Goal: Task Accomplishment & Management: Manage account settings

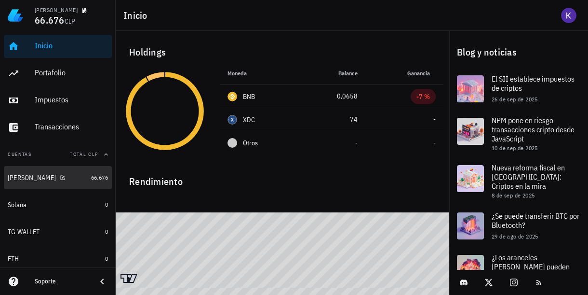
click at [65, 182] on div "Keppler" at bounding box center [48, 177] width 80 height 21
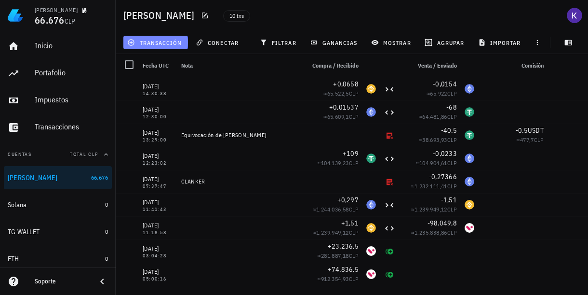
click at [175, 41] on span "transacción" at bounding box center [155, 43] width 53 height 8
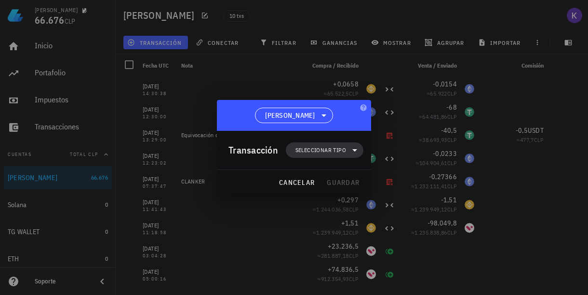
click at [322, 151] on span "Seleccionar tipo" at bounding box center [321, 150] width 51 height 10
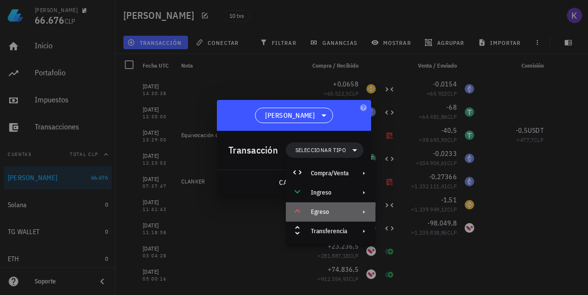
click at [349, 212] on div "Egreso" at bounding box center [331, 211] width 90 height 19
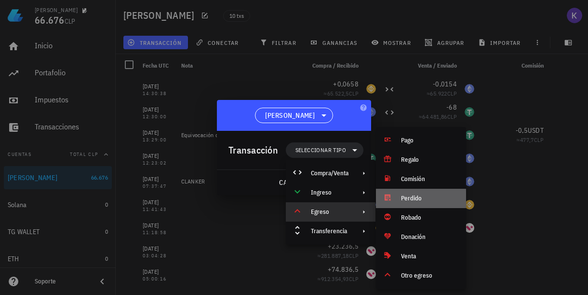
click at [399, 198] on div "Perdido" at bounding box center [421, 197] width 90 height 19
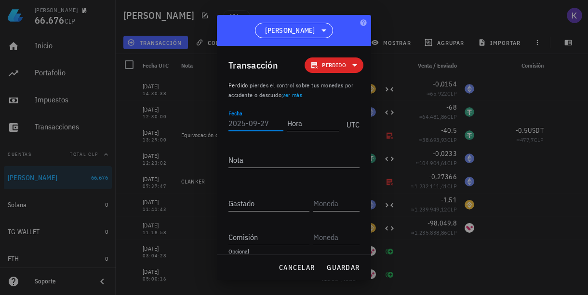
click at [262, 121] on input "Fecha" at bounding box center [256, 122] width 55 height 15
type input "2025-09-27"
click at [309, 125] on input "Hora" at bounding box center [313, 122] width 52 height 15
type input "12:00:00"
click at [298, 164] on textarea "Nota" at bounding box center [294, 159] width 131 height 15
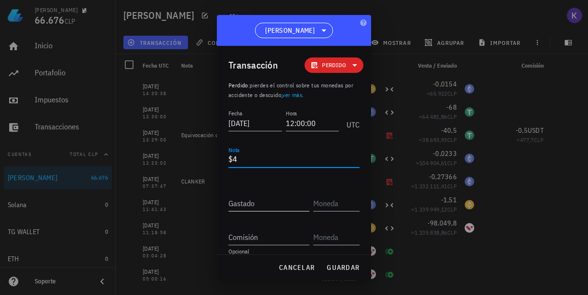
type textarea "$4"
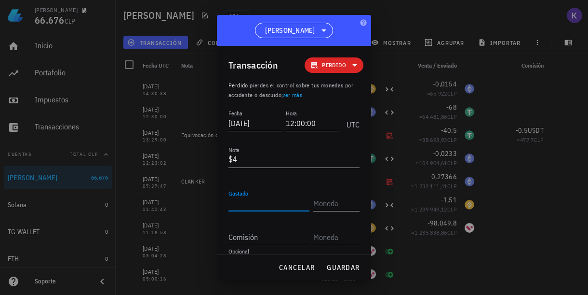
click at [277, 208] on input "Gastado" at bounding box center [269, 202] width 81 height 15
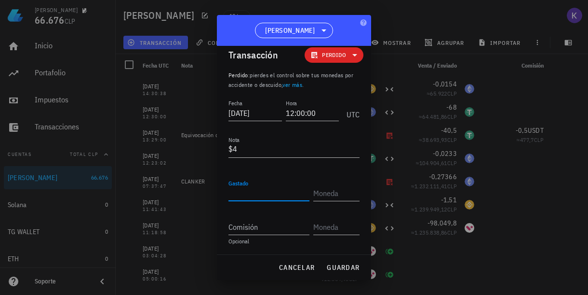
scroll to position [10, 0]
click at [340, 268] on div "cancelar guardar" at bounding box center [294, 267] width 154 height 25
click at [282, 195] on input "Gastado" at bounding box center [269, 192] width 81 height 15
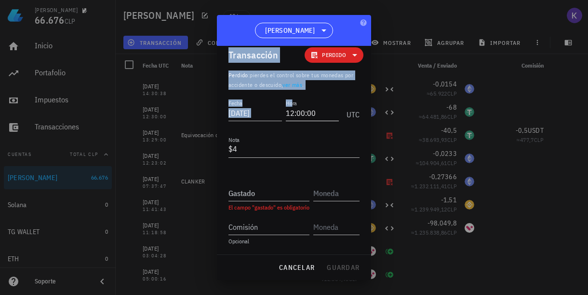
drag, startPoint x: 329, startPoint y: 24, endPoint x: 290, endPoint y: 102, distance: 87.1
click at [290, 102] on div "Keppler Transacción Perdido Perdido : pierdes el control sobre tus monedas por …" at bounding box center [294, 147] width 154 height 265
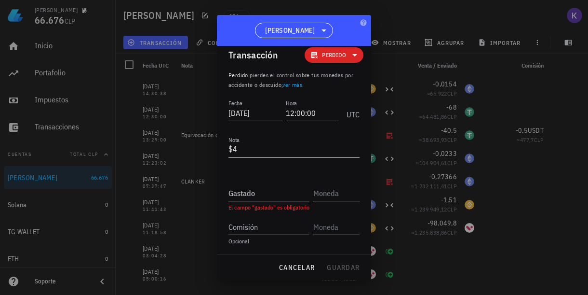
click at [280, 187] on input "Gastado" at bounding box center [269, 192] width 81 height 15
type input "0,0328"
click at [334, 191] on input "text" at bounding box center [335, 192] width 44 height 15
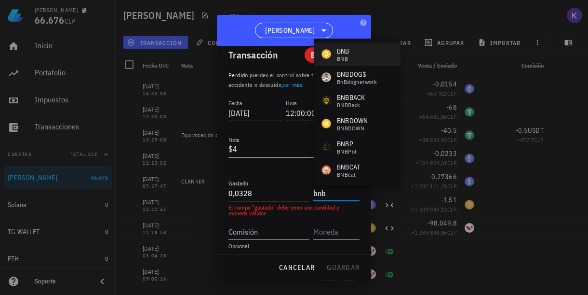
click at [353, 57] on div "BNB BNB" at bounding box center [357, 53] width 87 height 23
type input "BNB"
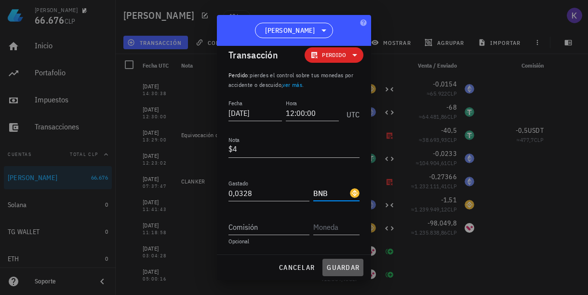
click at [336, 269] on span "guardar" at bounding box center [342, 267] width 33 height 9
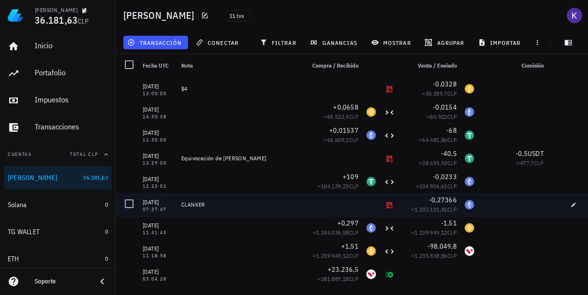
scroll to position [0, 0]
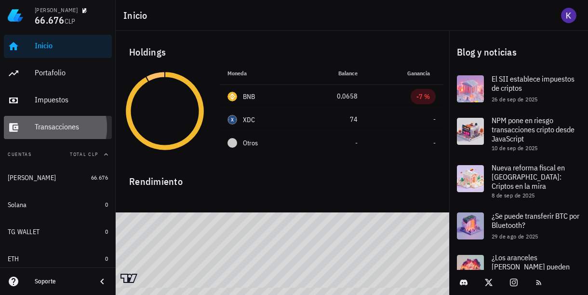
click at [46, 132] on div "Transacciones" at bounding box center [71, 127] width 73 height 22
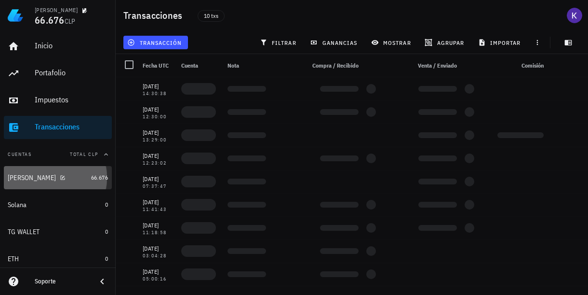
click at [49, 170] on div "[PERSON_NAME]" at bounding box center [48, 177] width 80 height 21
